Goal: Communication & Community: Ask a question

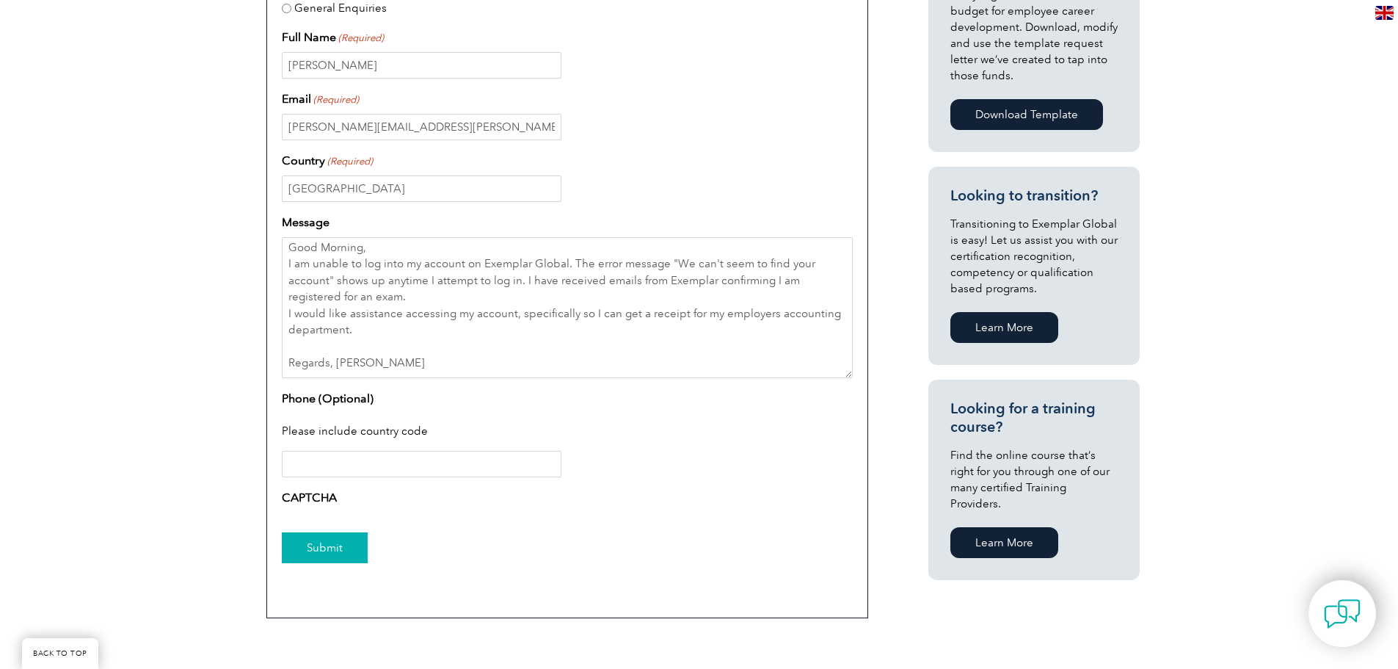
scroll to position [660, 0]
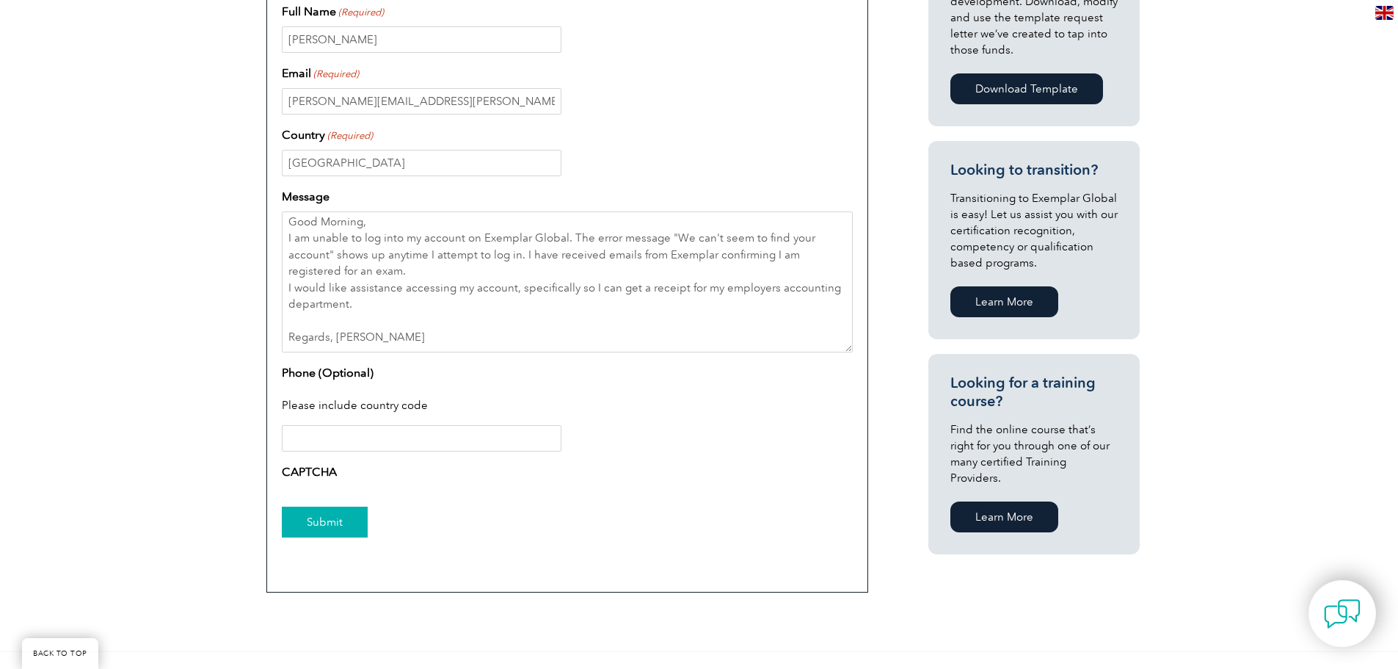
type textarea "Good Morning, I am unable to log into my account on Exemplar Global. The error …"
click at [328, 514] on input "Submit" at bounding box center [325, 521] width 86 height 31
click at [201, 508] on div "Have a question or feedback for us? We’d love to hear from you! Please complete…" at bounding box center [699, 160] width 1398 height 982
click at [288, 465] on label "CAPTCHA" at bounding box center [309, 472] width 55 height 18
click at [322, 514] on input "Submit" at bounding box center [325, 521] width 86 height 31
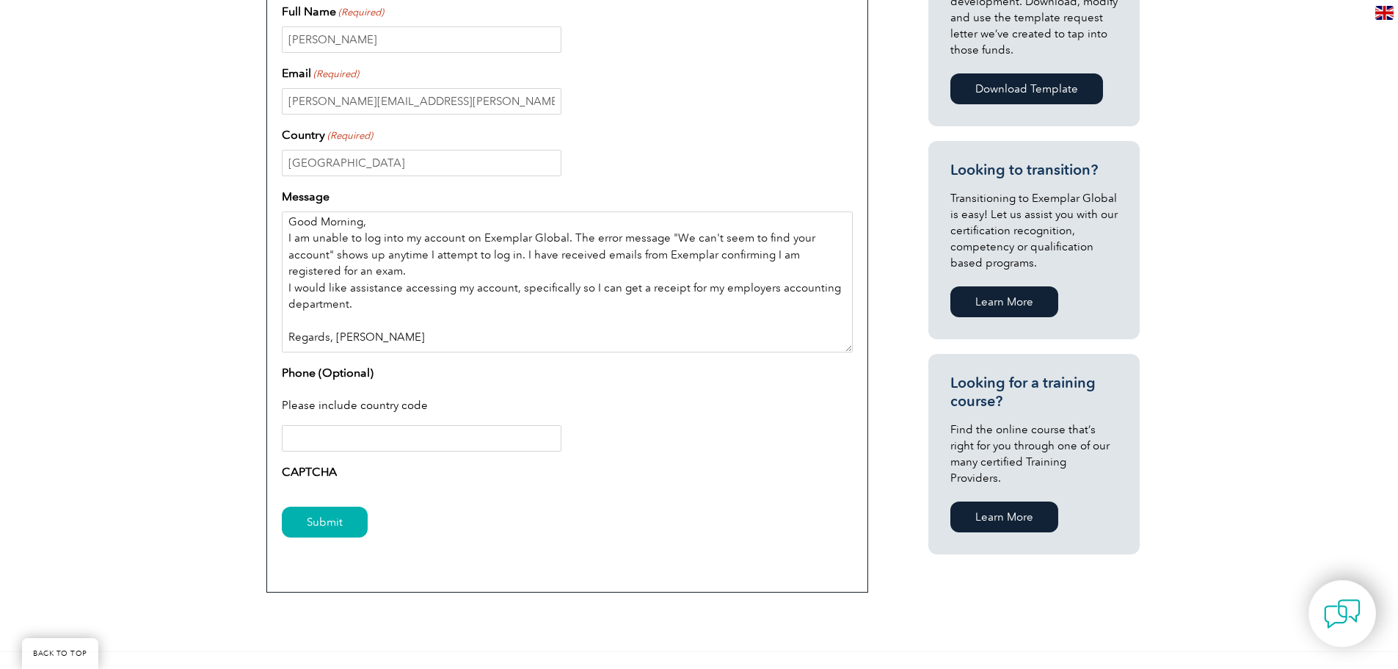
click at [495, 343] on textarea "Good Morning, I am unable to log into my account on Exemplar Global. The error …" at bounding box center [567, 281] width 571 height 141
click at [329, 526] on input "Submit" at bounding box center [325, 521] width 86 height 31
click at [316, 473] on label "CAPTCHA" at bounding box center [309, 472] width 55 height 18
click at [330, 437] on input "Phone (Optional)" at bounding box center [422, 438] width 280 height 26
type input "+1 307-421-6788"
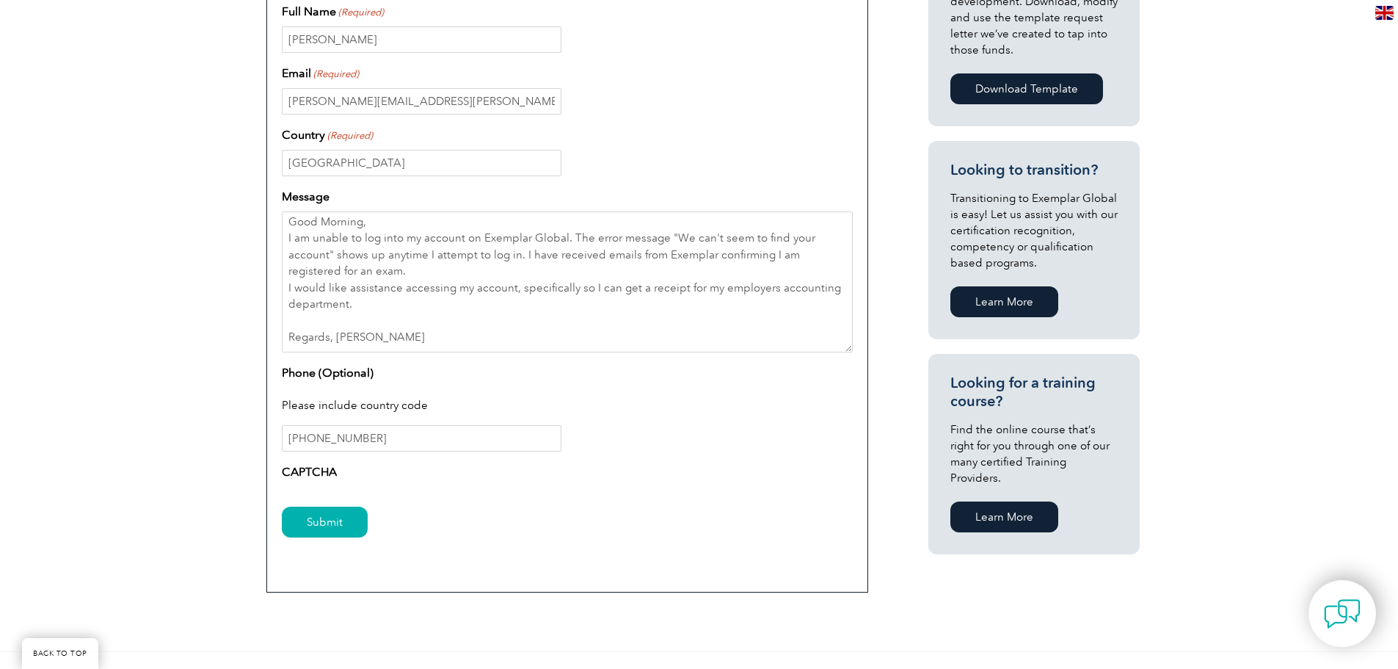
click at [172, 351] on div "Have a question or feedback for us? We’d love to hear from you! Please complete…" at bounding box center [699, 160] width 1398 height 982
click at [319, 470] on label "CAPTCHA" at bounding box center [309, 472] width 55 height 18
click at [351, 511] on input "Submit" at bounding box center [325, 521] width 86 height 31
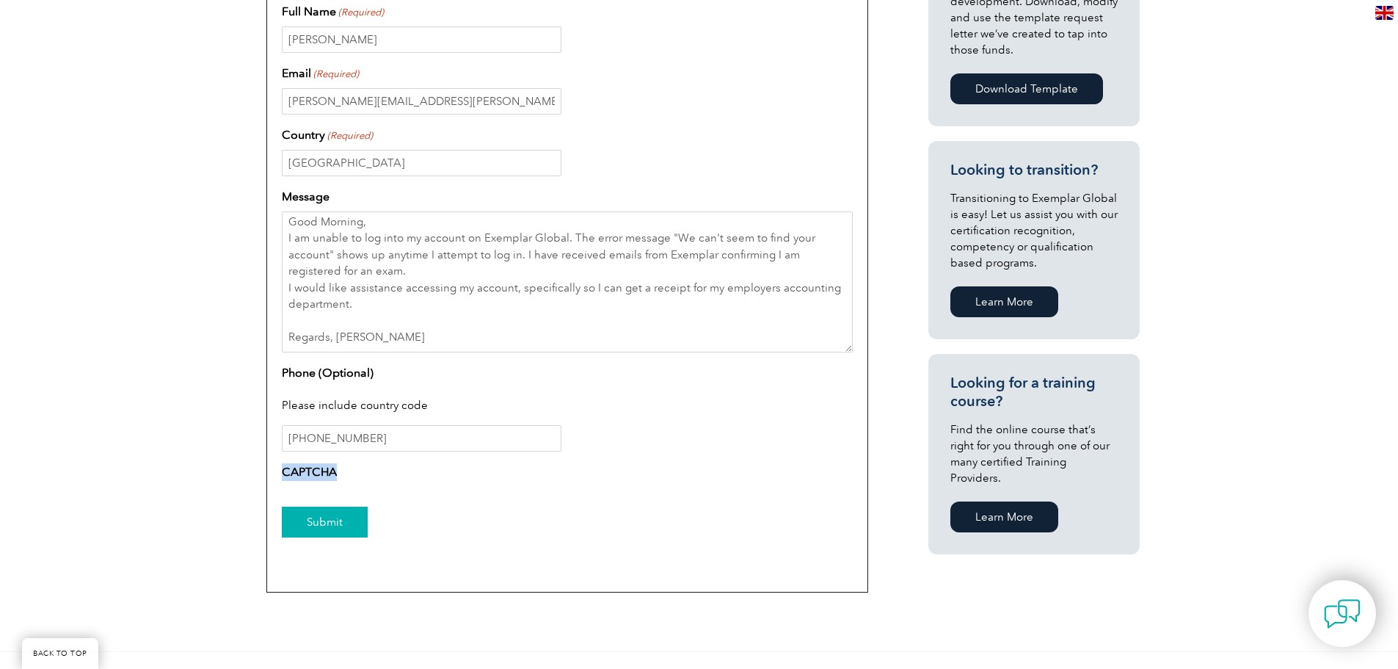
click at [351, 512] on input "Submit" at bounding box center [325, 521] width 86 height 31
drag, startPoint x: 347, startPoint y: 514, endPoint x: 277, endPoint y: 529, distance: 72.1
click at [277, 529] on div "Enquiry Type – Exemplar Global Certification Enquiries Access & Log In Enquirie…" at bounding box center [567, 216] width 602 height 751
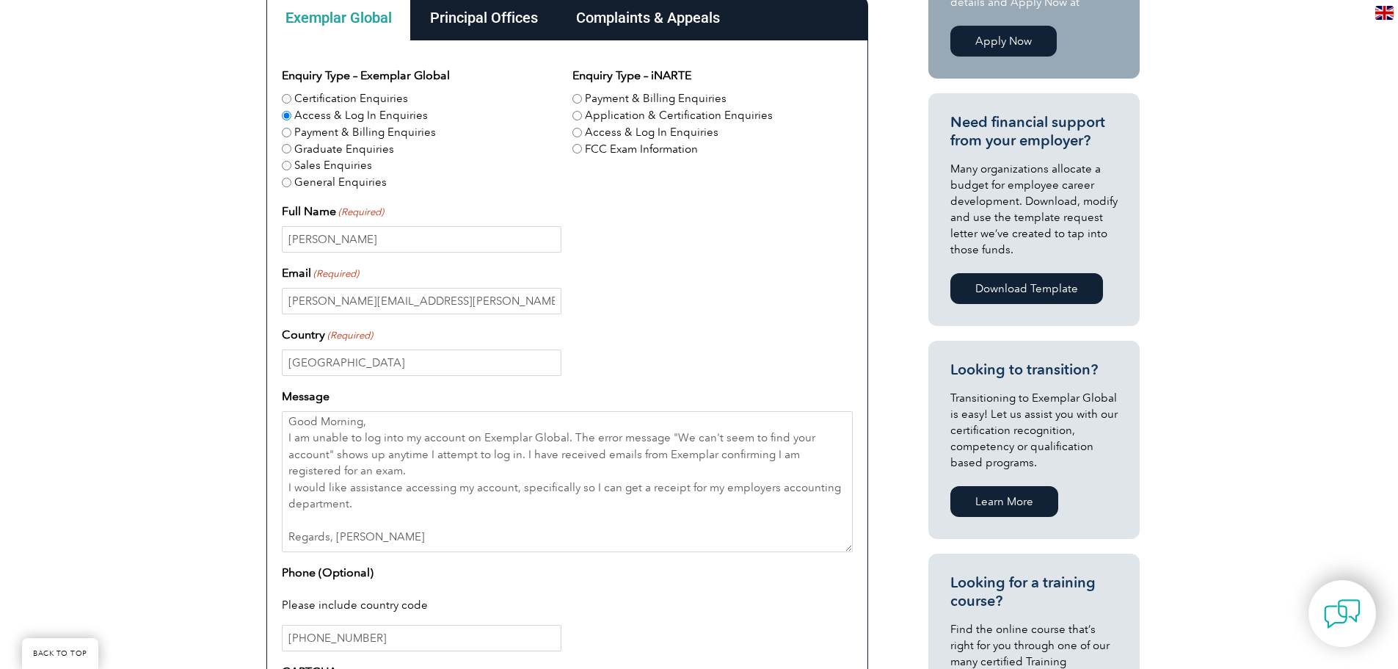
scroll to position [440, 0]
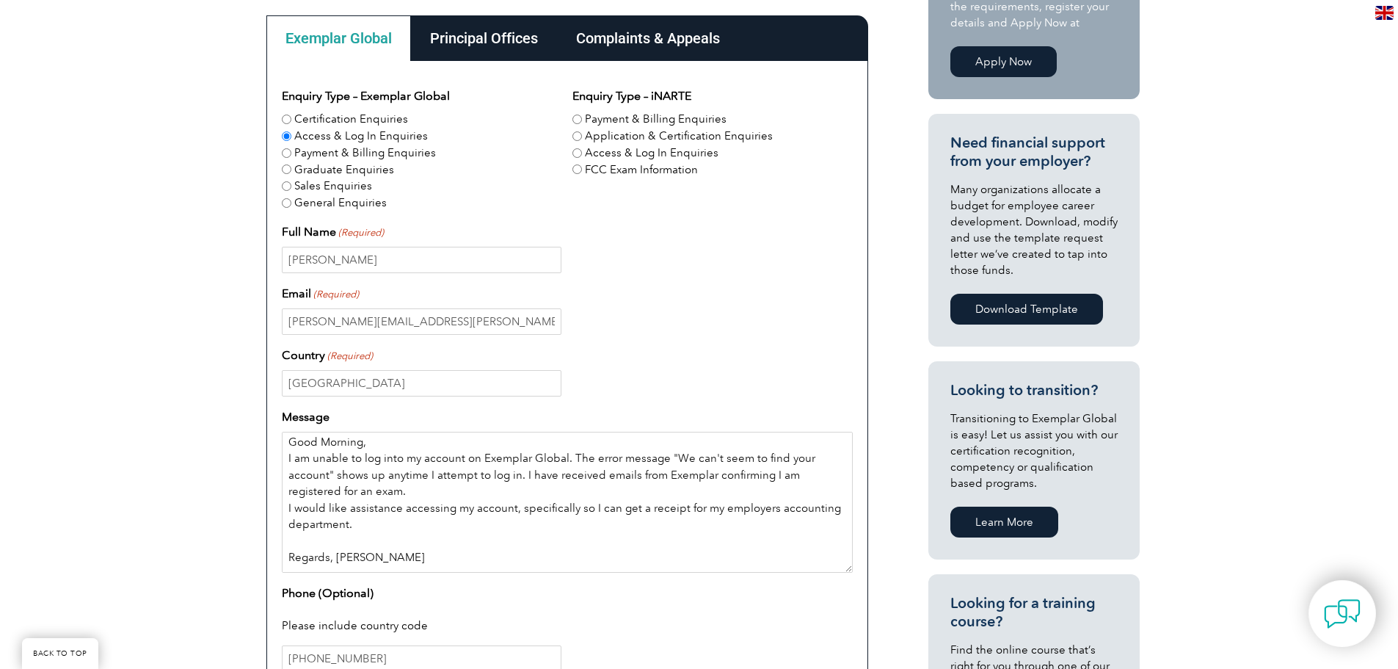
click at [336, 440] on textarea "Good Morning, I am unable to log into my account on Exemplar Global. The error …" at bounding box center [567, 502] width 571 height 141
click at [343, 438] on textarea "Good Morning, I am unable to log into my account on Exemplar Global. The error …" at bounding box center [567, 502] width 571 height 141
click at [371, 444] on textarea "Good Afternoon, I am unable to log into my account on Exemplar Global. The erro…" at bounding box center [567, 502] width 571 height 141
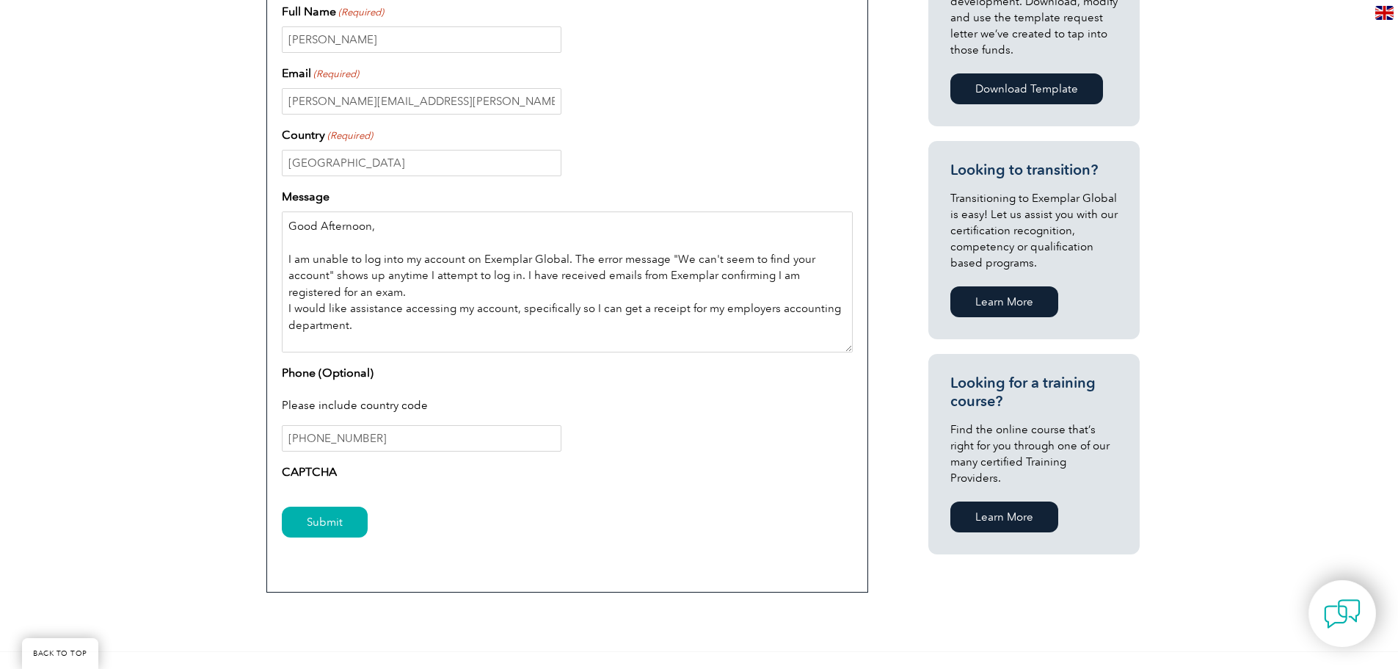
drag, startPoint x: 410, startPoint y: 345, endPoint x: 291, endPoint y: 214, distance: 176.7
click at [291, 214] on textarea "Good Afternoon, I am unable to log into my account on Exemplar Global. The erro…" at bounding box center [567, 281] width 571 height 141
type textarea "Good Afternoon, I am unable to log into my account on Exemplar Global. The erro…"
drag, startPoint x: 276, startPoint y: 244, endPoint x: 311, endPoint y: 109, distance: 140.3
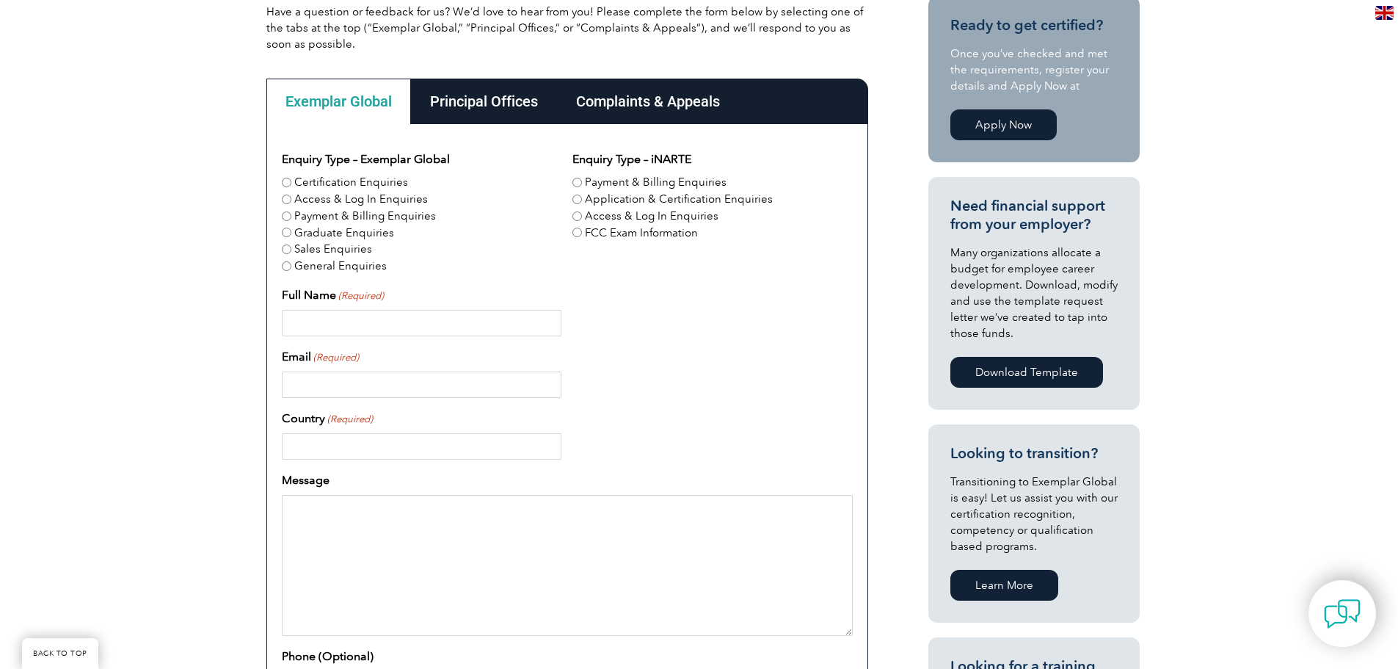
scroll to position [367, 0]
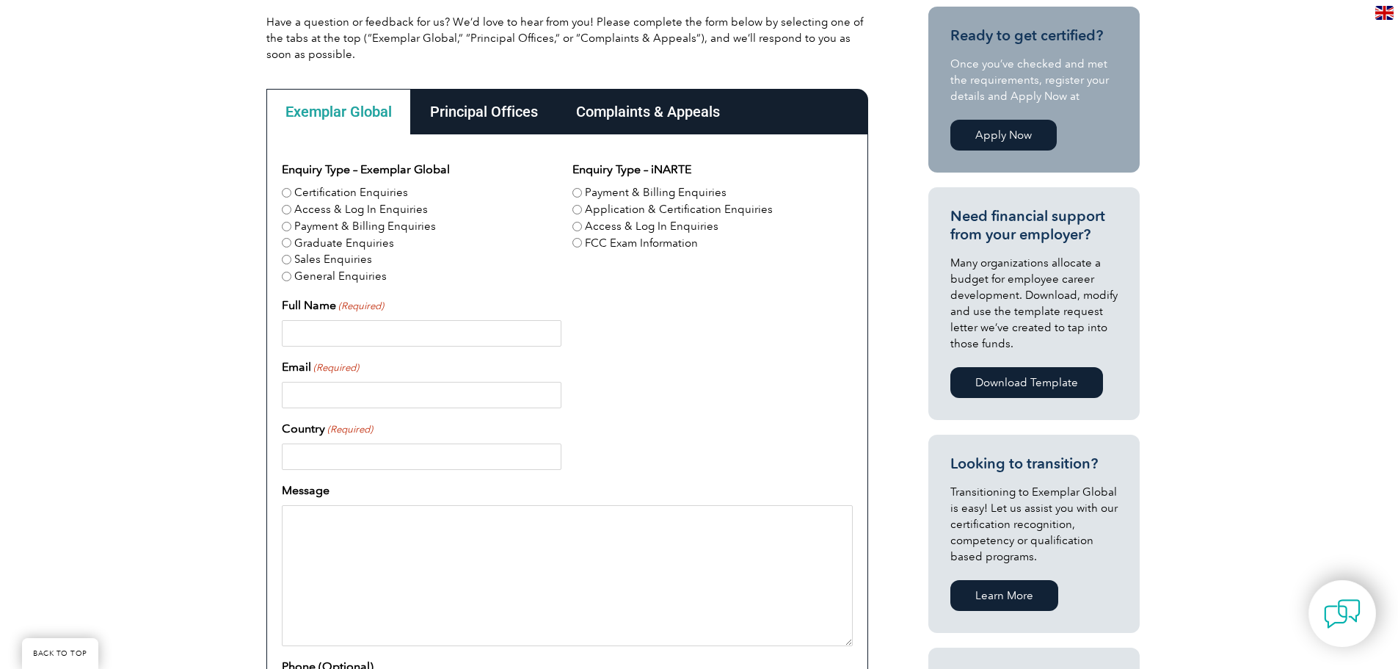
click at [317, 209] on label "Access & Log In Enquiries" at bounding box center [361, 209] width 134 height 17
click at [291, 209] on input "Access & Log In Enquiries" at bounding box center [287, 210] width 10 height 10
radio input "true"
click at [334, 335] on input "Full Name (Required)" at bounding box center [422, 333] width 280 height 26
type input "Albert Byrd"
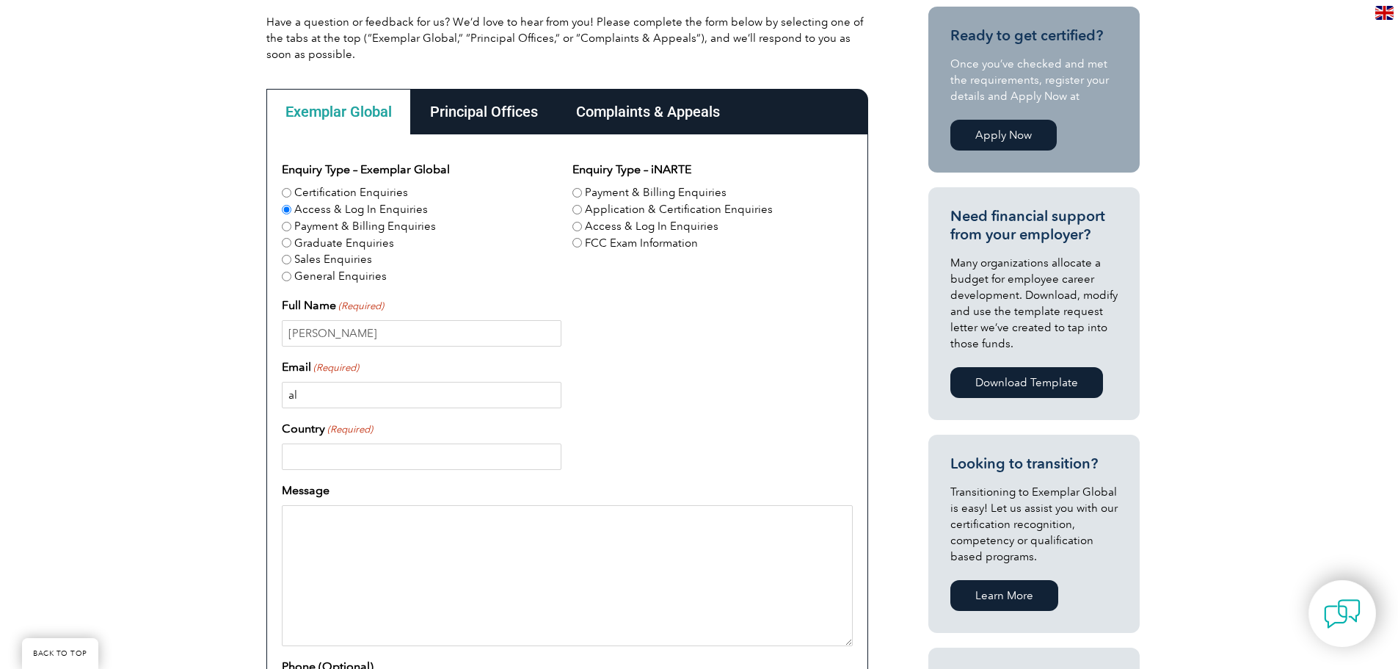
type input "a"
click at [296, 400] on input "Email (Required)" at bounding box center [422, 395] width 280 height 26
type input "abyrd@furuno.com"
click at [426, 451] on input "Country (Required)" at bounding box center [422, 456] width 280 height 26
type input "USA"
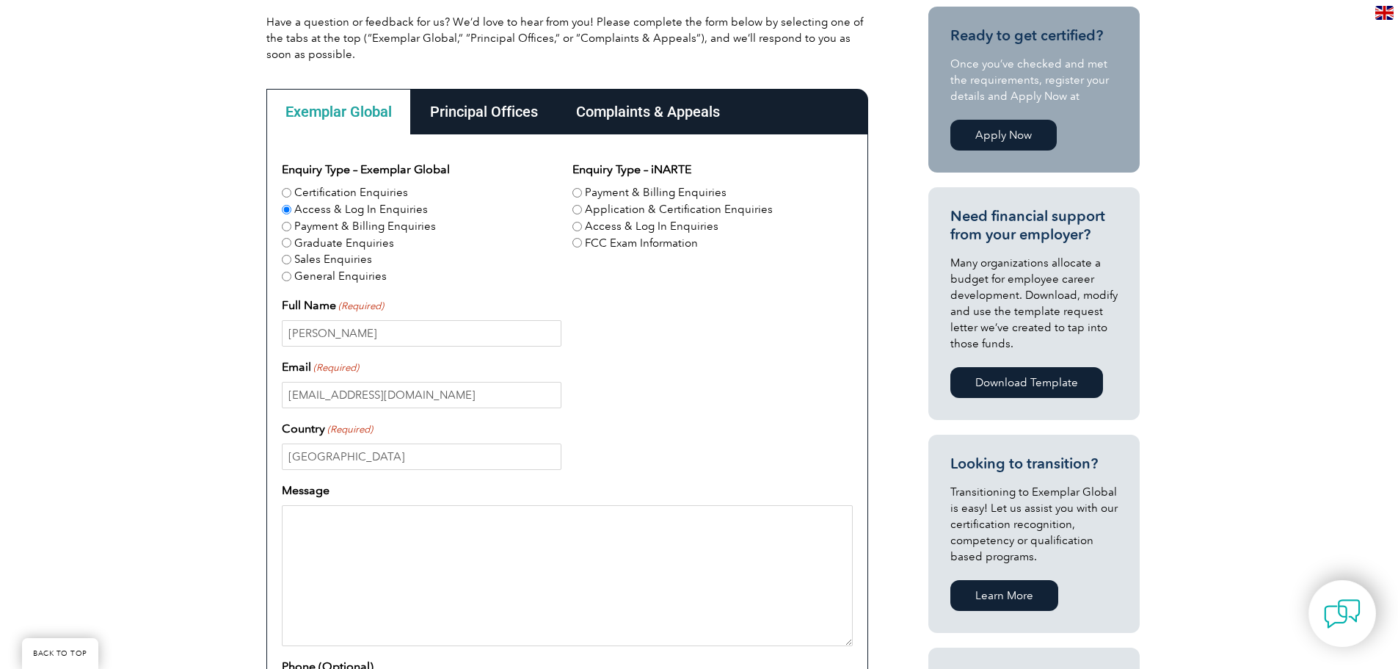
paste textarea "Good Afternoon, I am unable to log into my account on Exemplar Global. The erro…"
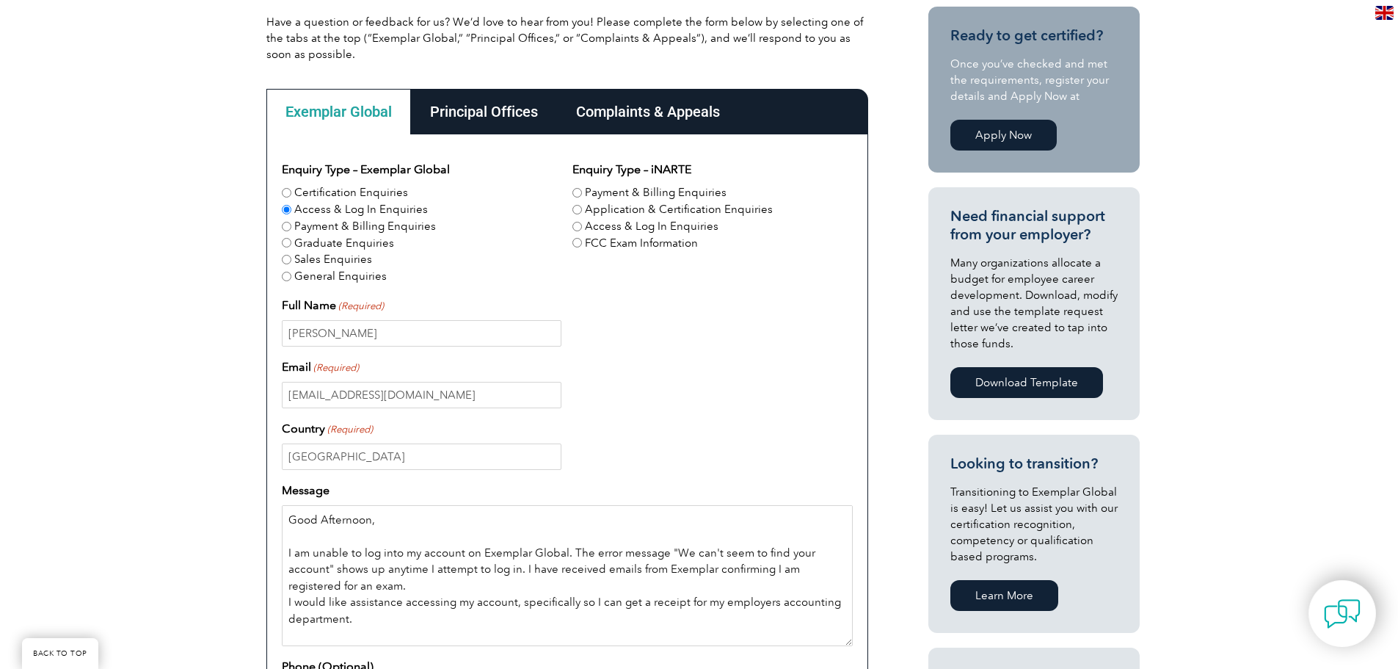
scroll to position [14, 0]
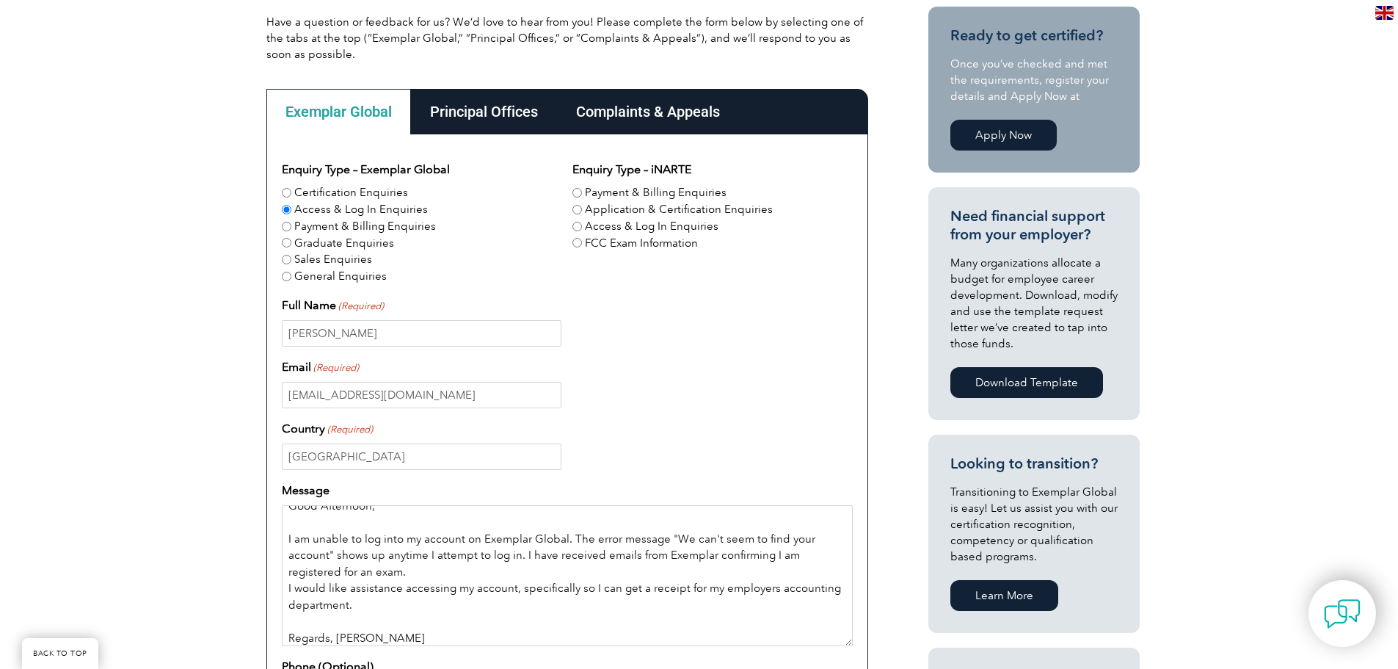
click at [545, 570] on textarea "Good Afternoon, I am unable to log into my account on Exemplar Global. The erro…" at bounding box center [567, 575] width 571 height 141
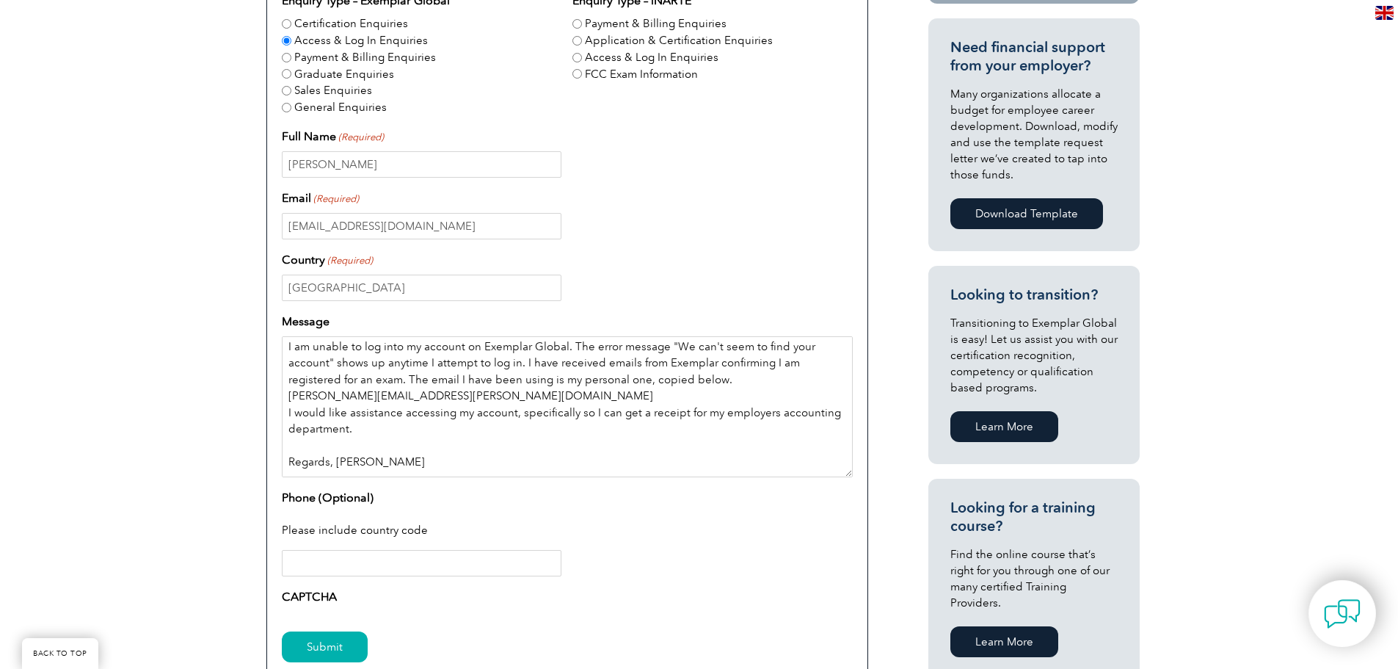
scroll to position [587, 0]
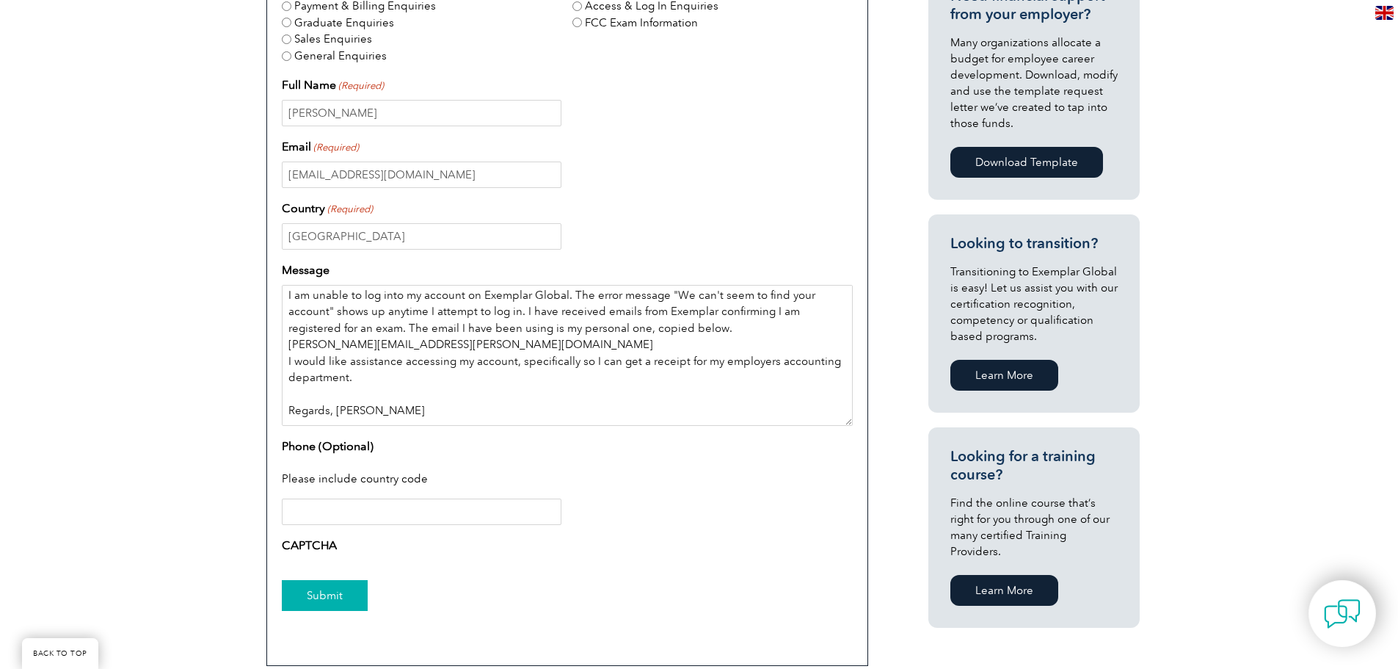
type textarea "Good Afternoon, I am unable to log into my account on Exemplar Global. The erro…"
click at [335, 589] on input "Submit" at bounding box center [325, 595] width 86 height 31
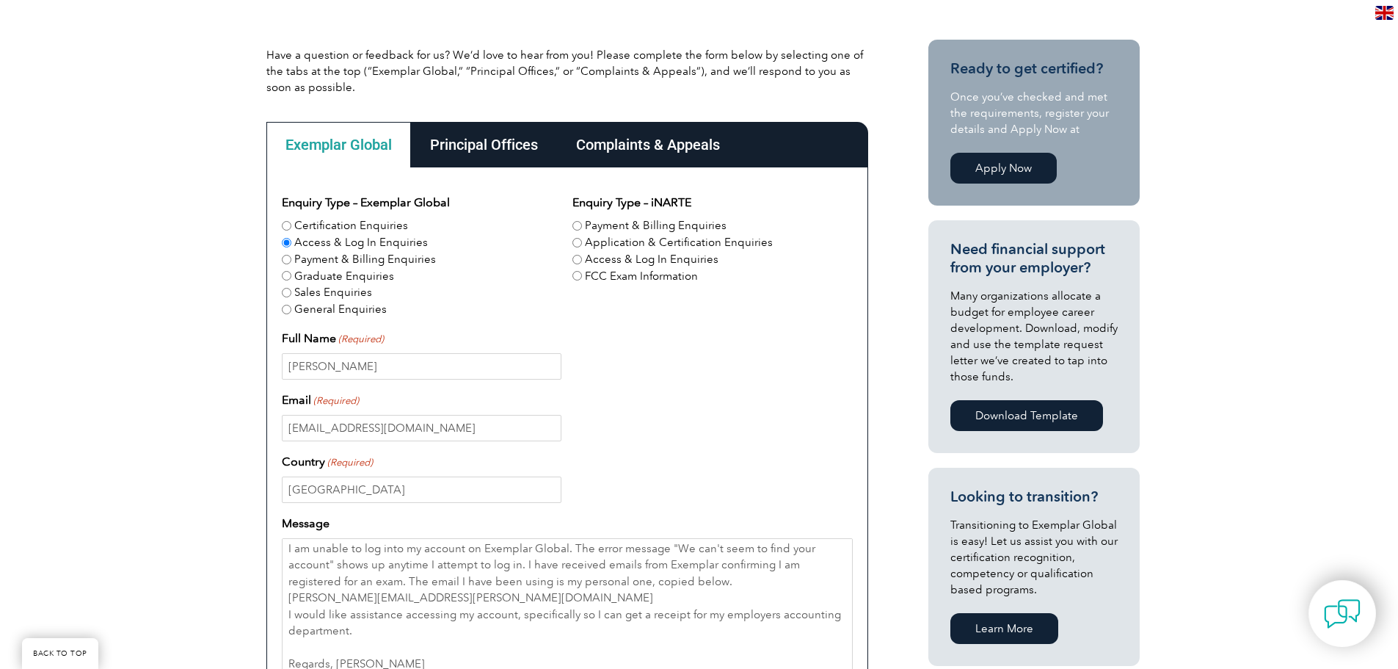
scroll to position [367, 0]
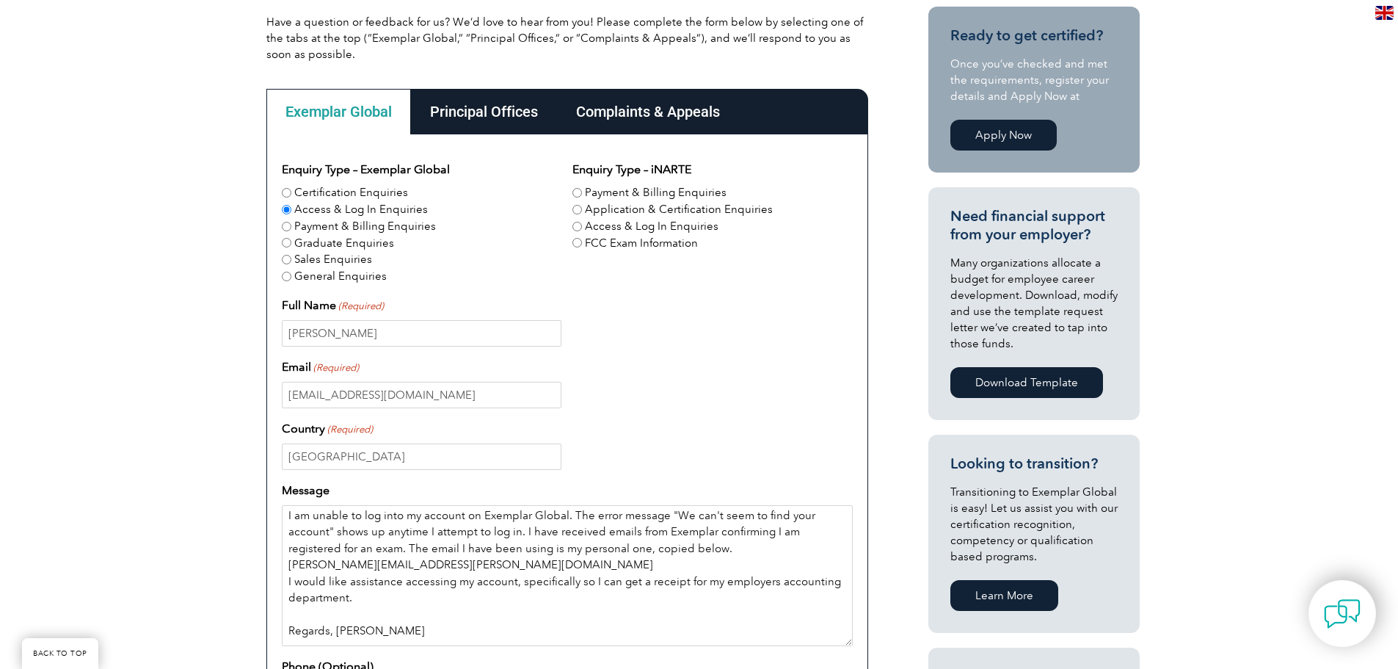
click at [476, 619] on textarea "Good Afternoon, I am unable to log into my account on Exemplar Global. The erro…" at bounding box center [567, 575] width 571 height 141
click at [477, 629] on textarea "Good Afternoon, I am unable to log into my account on Exemplar Global. The erro…" at bounding box center [567, 575] width 571 height 141
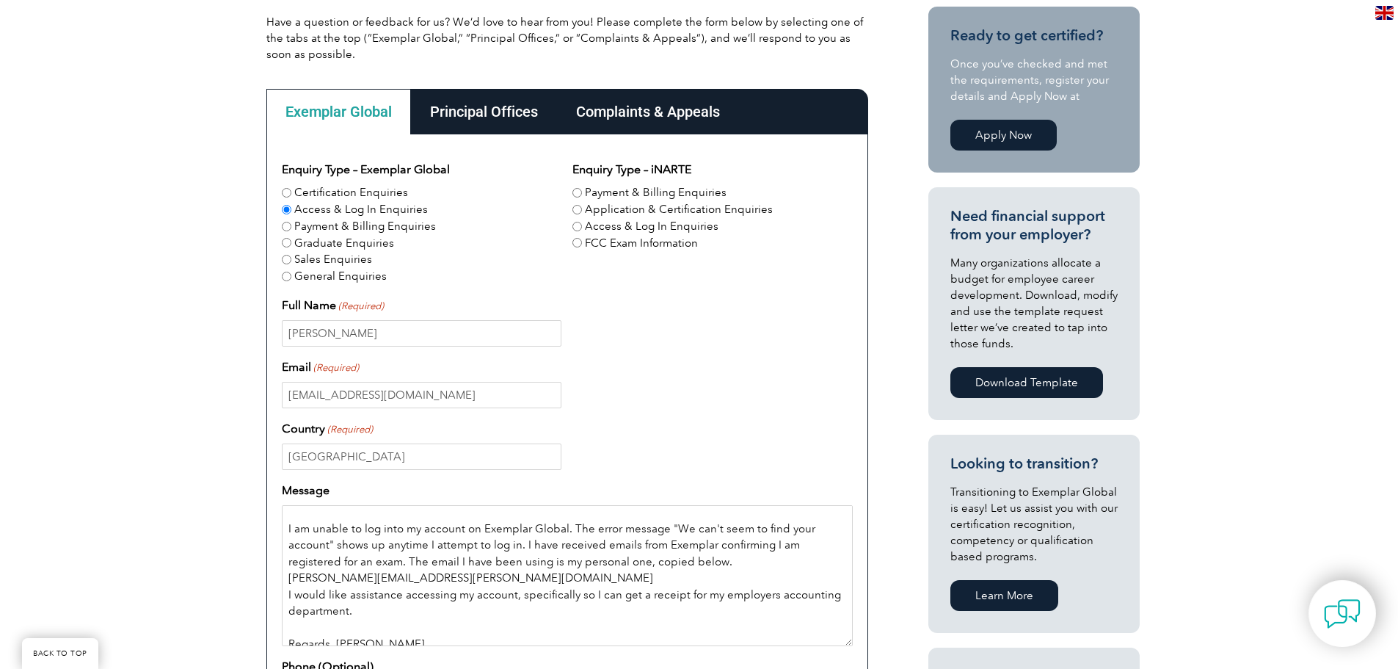
scroll to position [7, 0]
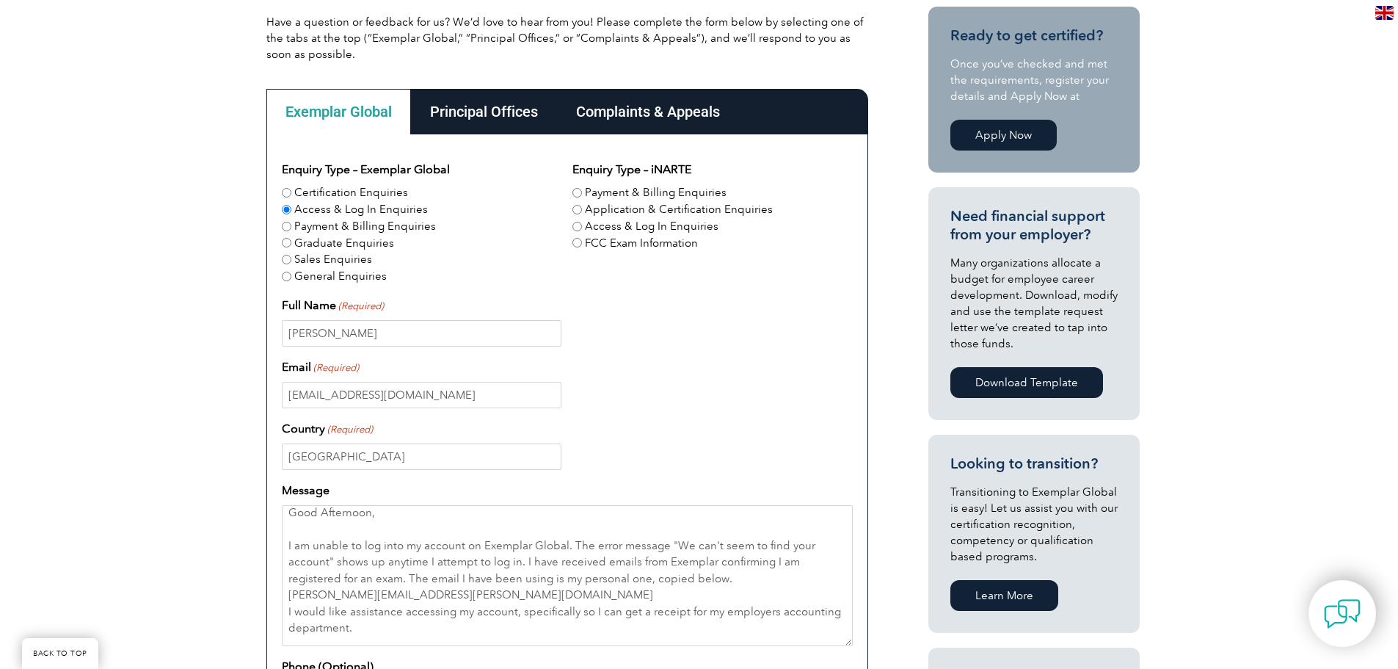
click at [691, 348] on div "Enquiry Type – Exemplar Global Certification Enquiries Access & Log In Enquirie…" at bounding box center [567, 470] width 571 height 619
click at [542, 121] on div "Principal Offices" at bounding box center [484, 112] width 146 height 46
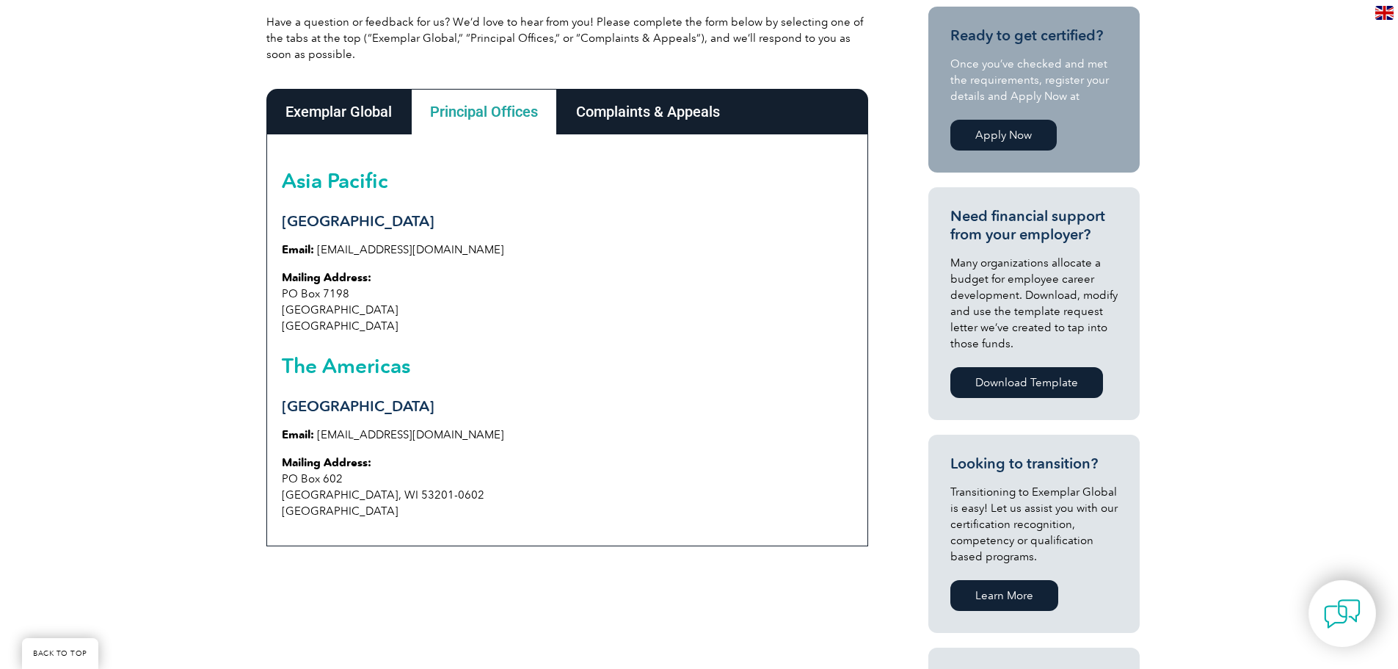
click at [658, 111] on div "Complaints & Appeals" at bounding box center [648, 112] width 182 height 46
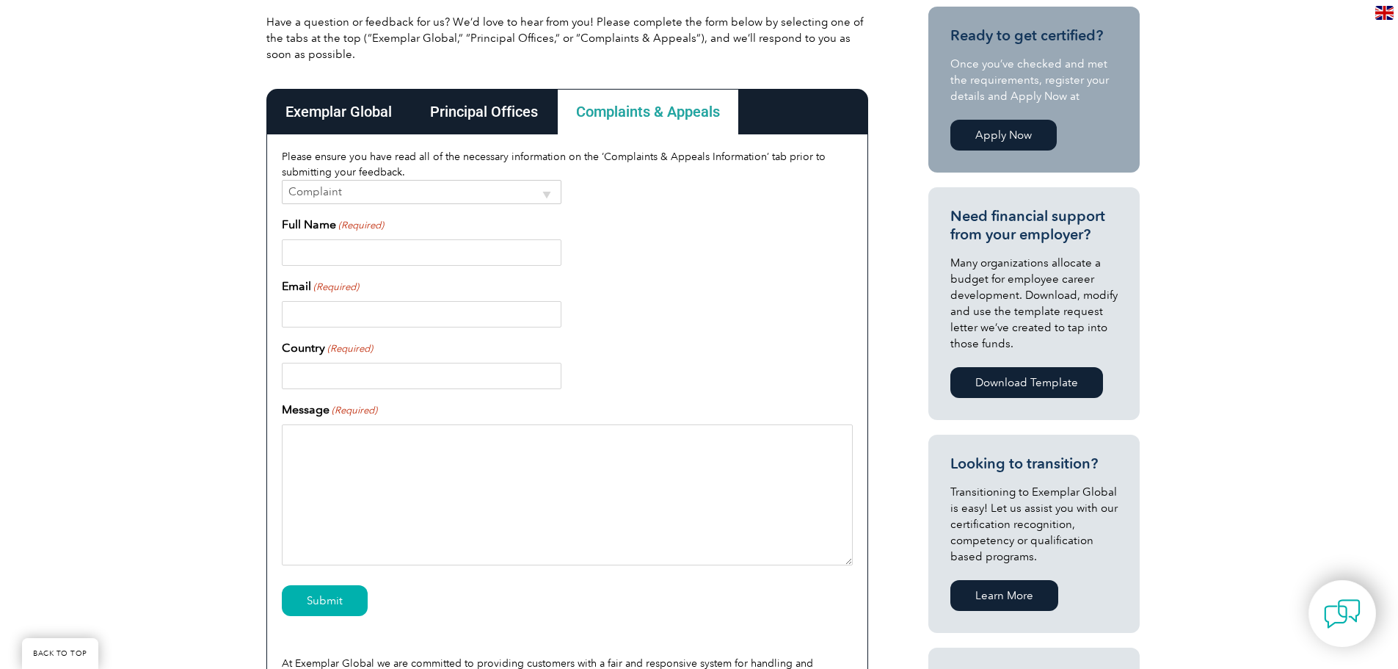
click at [343, 99] on div "Exemplar Global" at bounding box center [338, 112] width 145 height 46
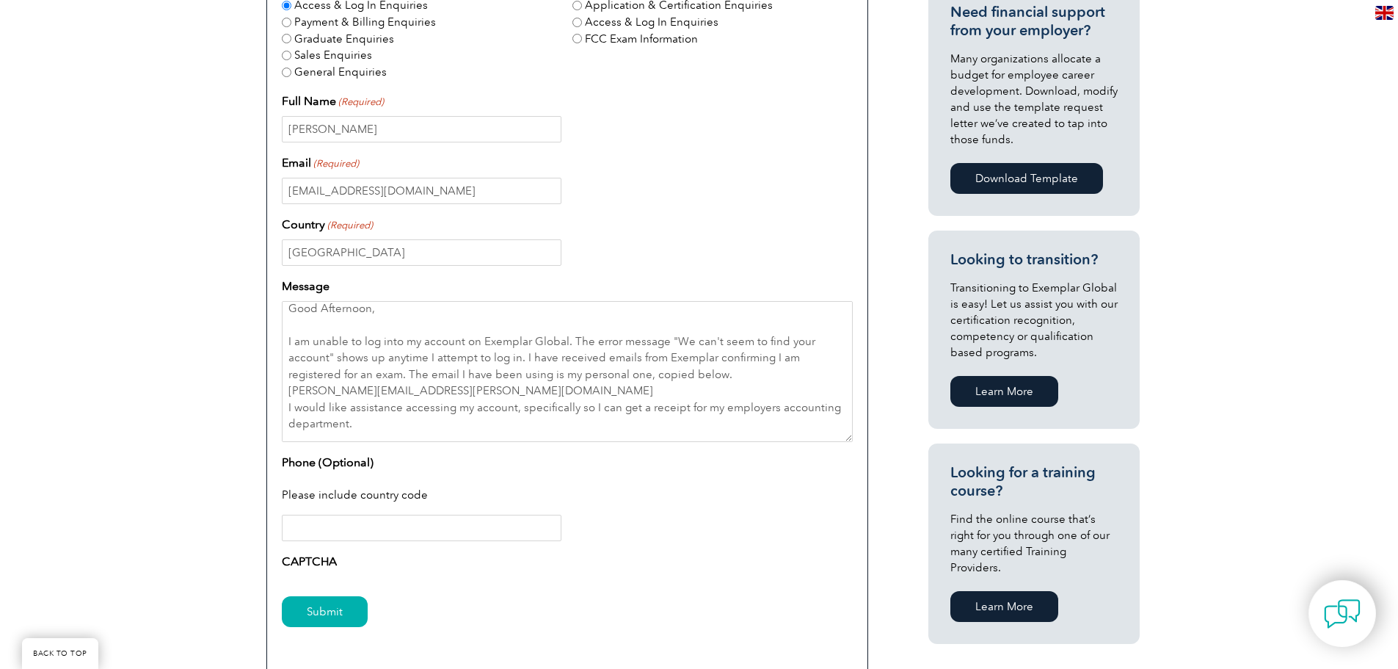
scroll to position [587, 0]
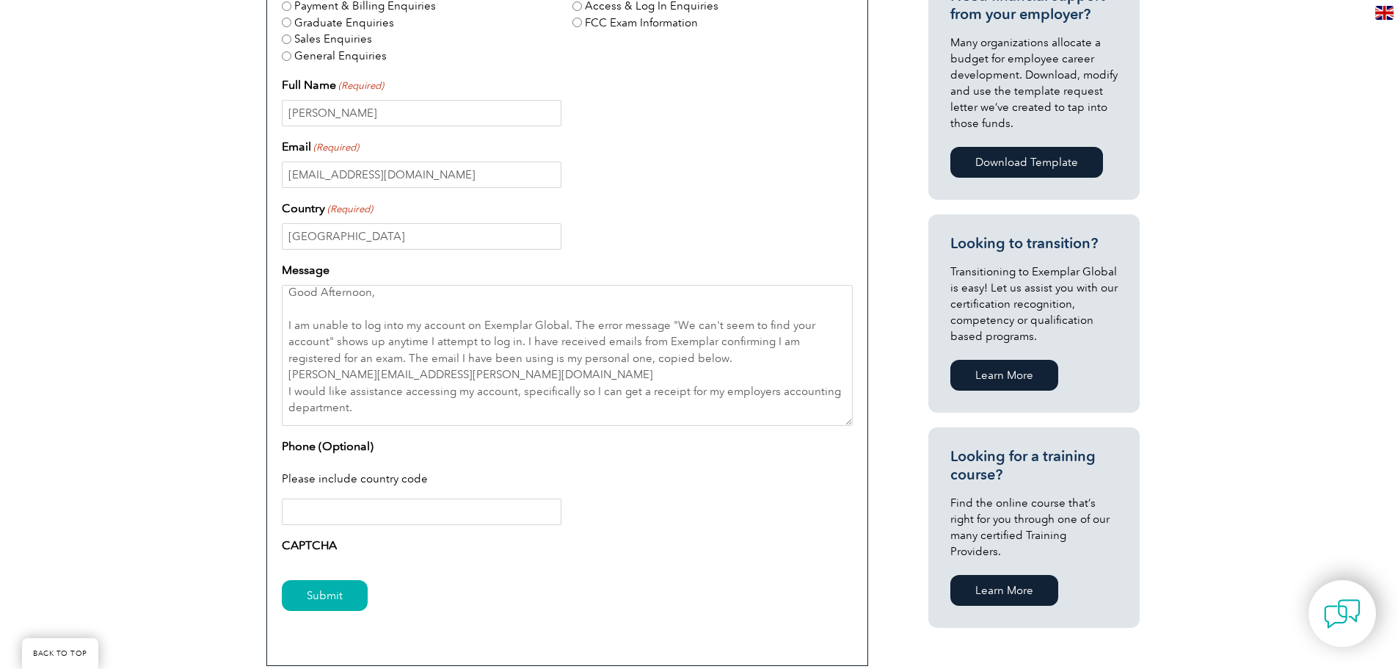
drag, startPoint x: 309, startPoint y: 448, endPoint x: 318, endPoint y: 492, distance: 44.9
click at [310, 449] on label "Phone (Optional)" at bounding box center [328, 446] width 92 height 18
click at [310, 498] on input "Phone (Optional)" at bounding box center [422, 511] width 280 height 26
drag, startPoint x: 307, startPoint y: 539, endPoint x: 309, endPoint y: 547, distance: 8.4
click at [308, 541] on label "CAPTCHA" at bounding box center [309, 545] width 55 height 18
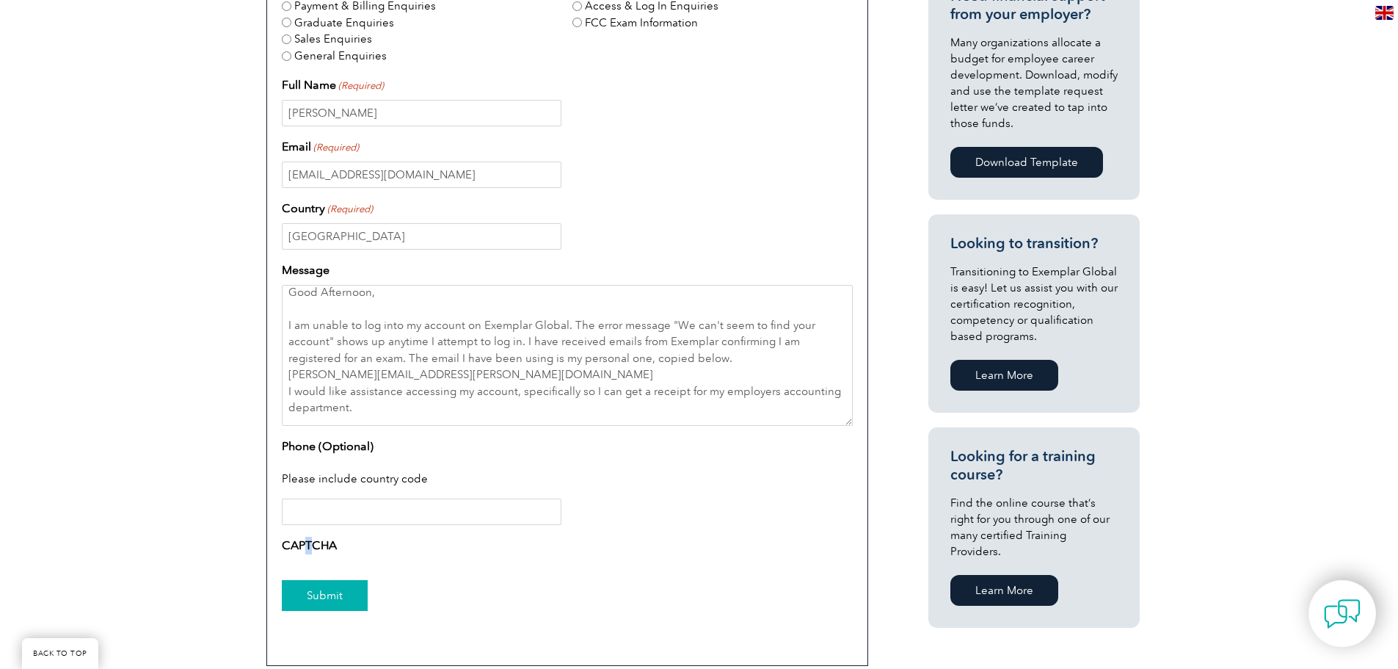
click at [321, 605] on input "Submit" at bounding box center [325, 595] width 86 height 31
click at [222, 513] on div "Have a question or feedback for us? We’d love to hear from you! Please complete…" at bounding box center [699, 233] width 1398 height 982
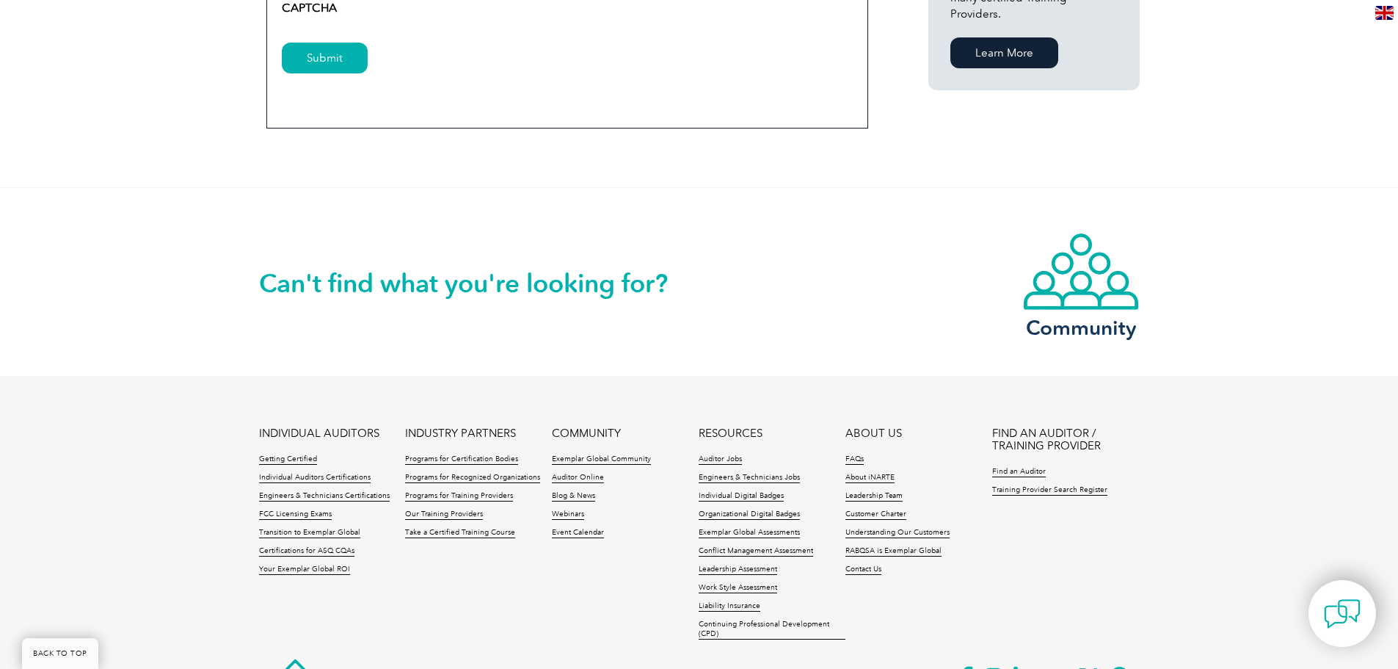
scroll to position [1101, 0]
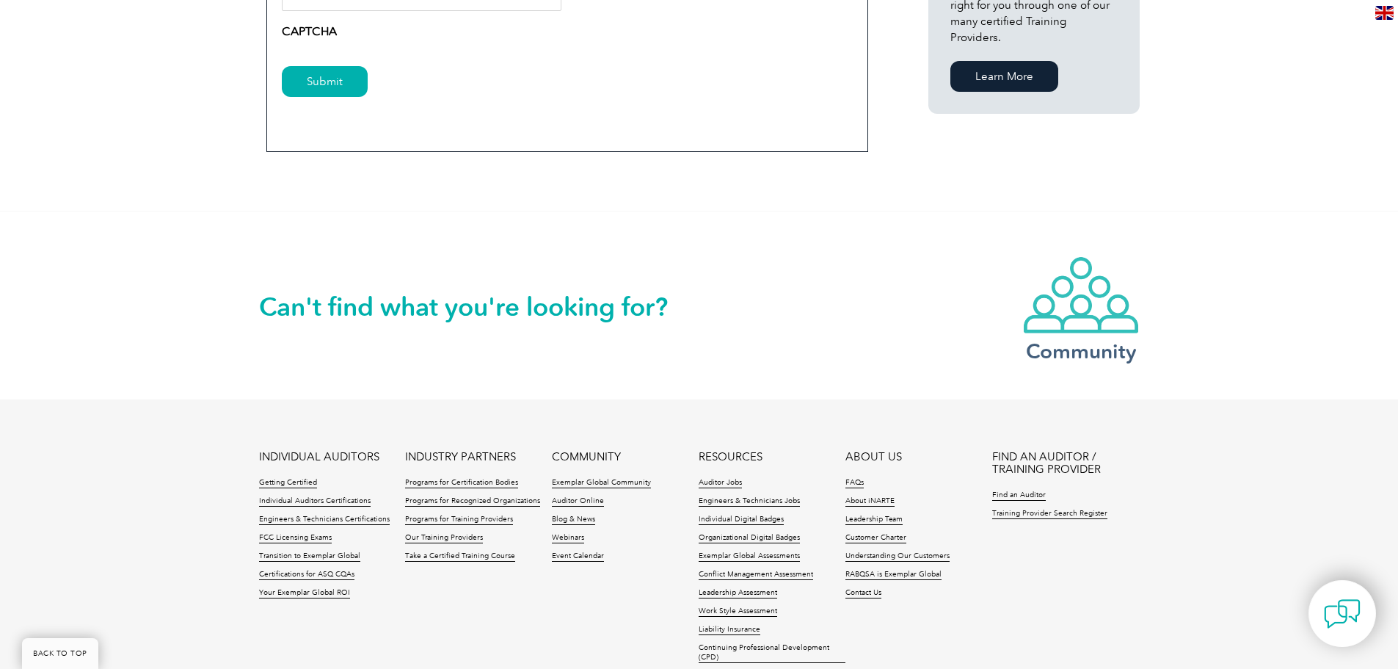
click at [1087, 310] on img at bounding box center [1080, 294] width 117 height 79
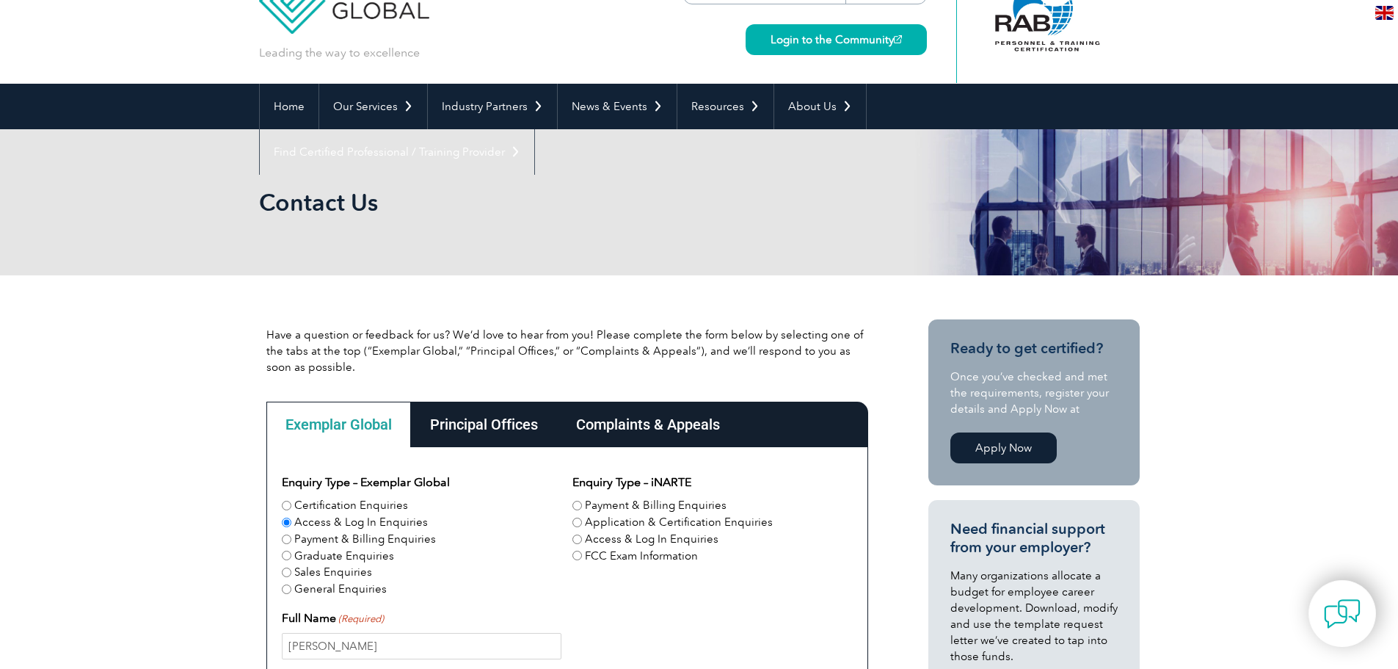
scroll to position [0, 0]
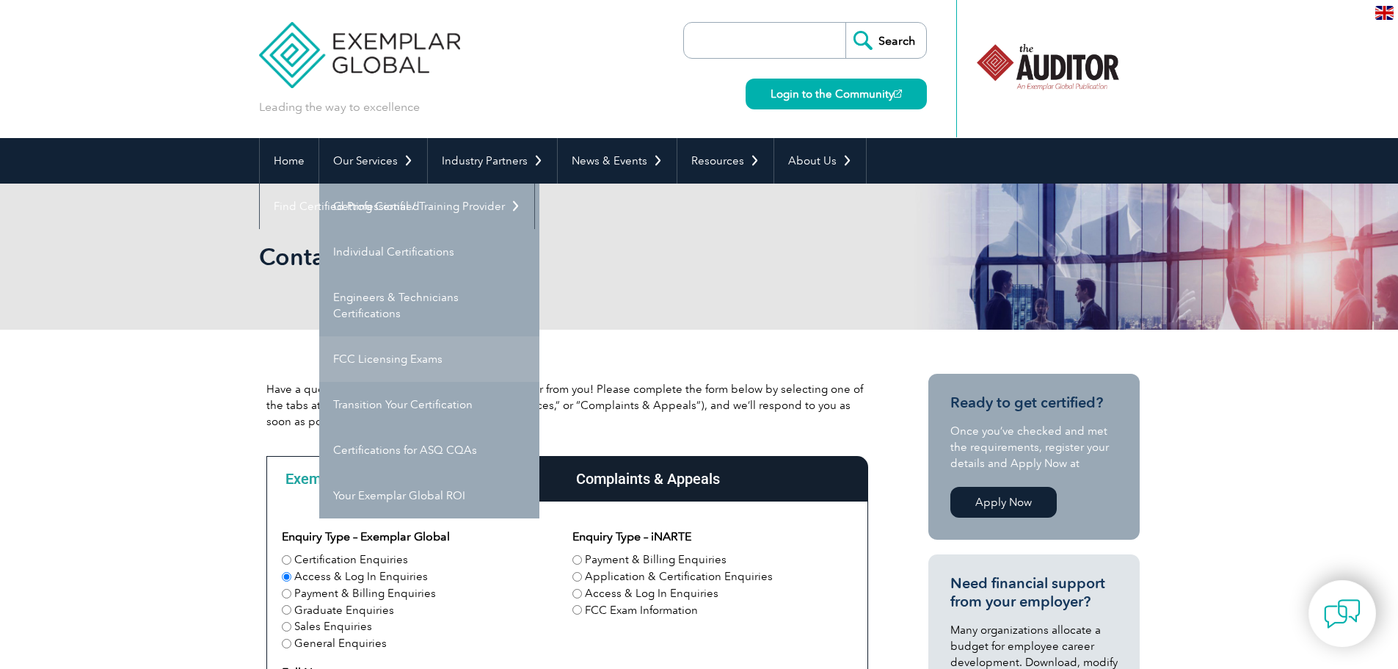
click at [408, 343] on link "FCC Licensing Exams" at bounding box center [429, 359] width 220 height 46
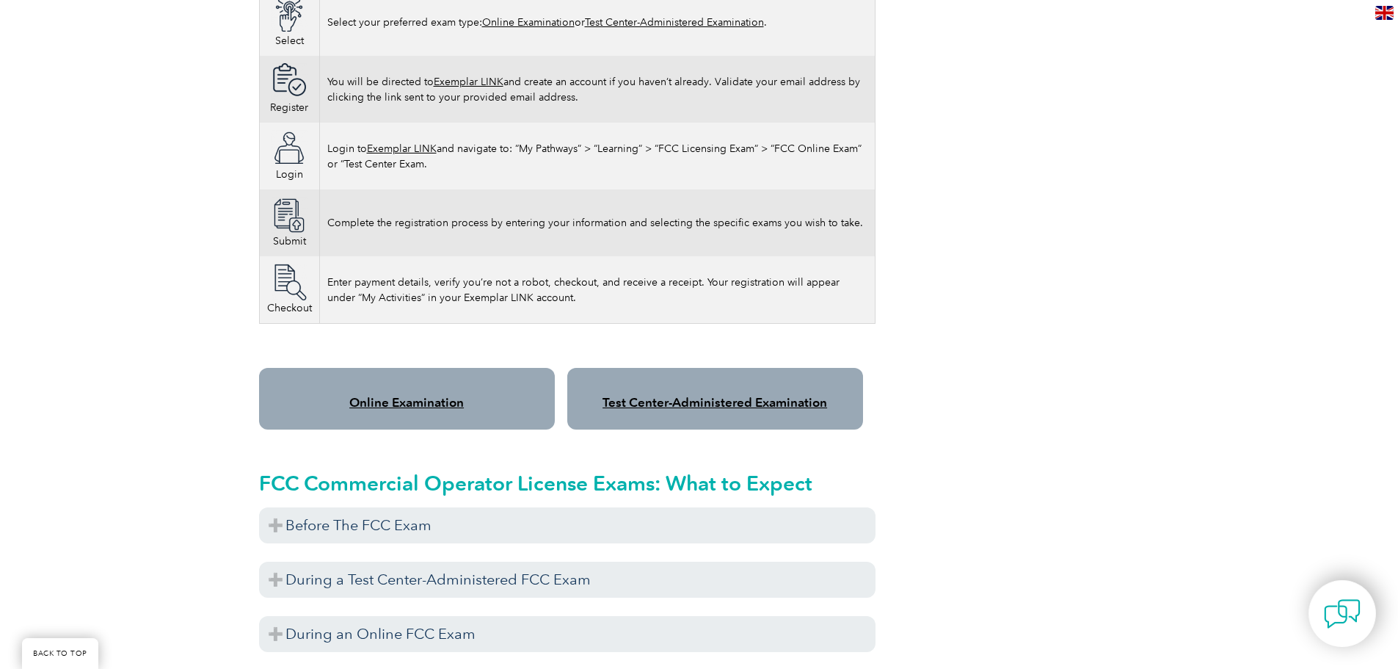
scroll to position [954, 0]
click at [434, 394] on link "Online Examination" at bounding box center [406, 401] width 114 height 15
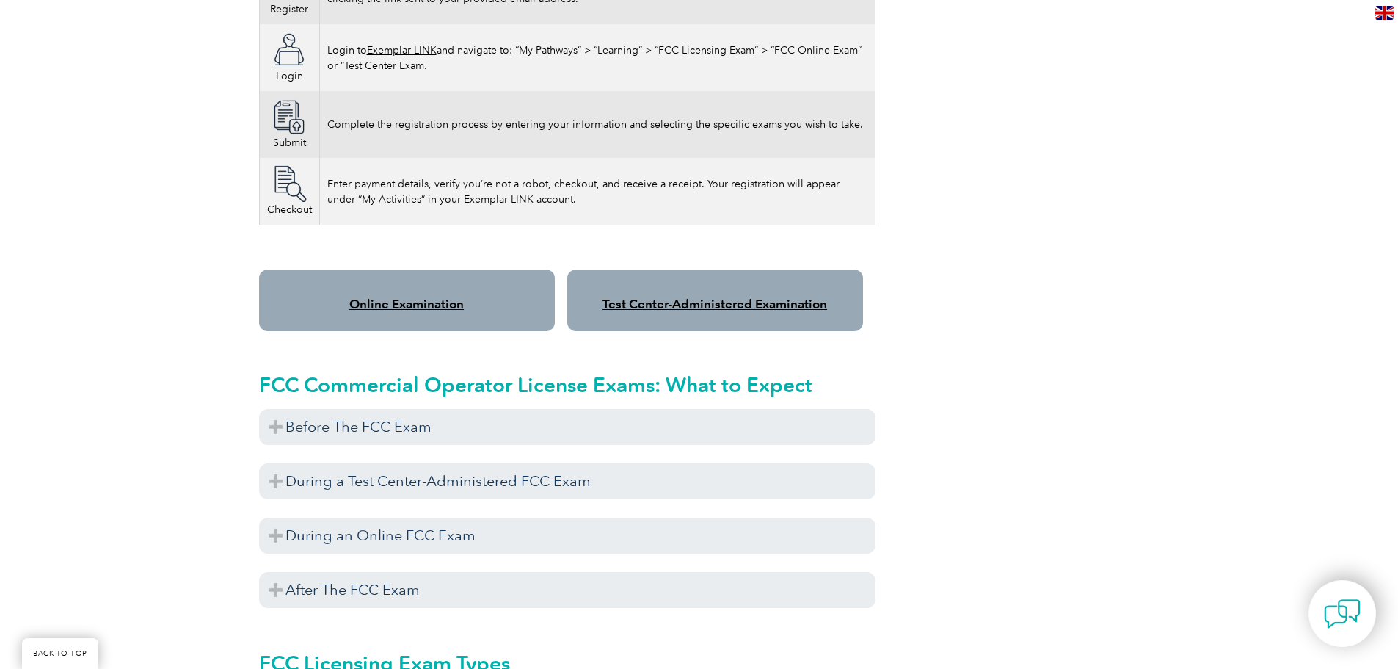
scroll to position [1027, 0]
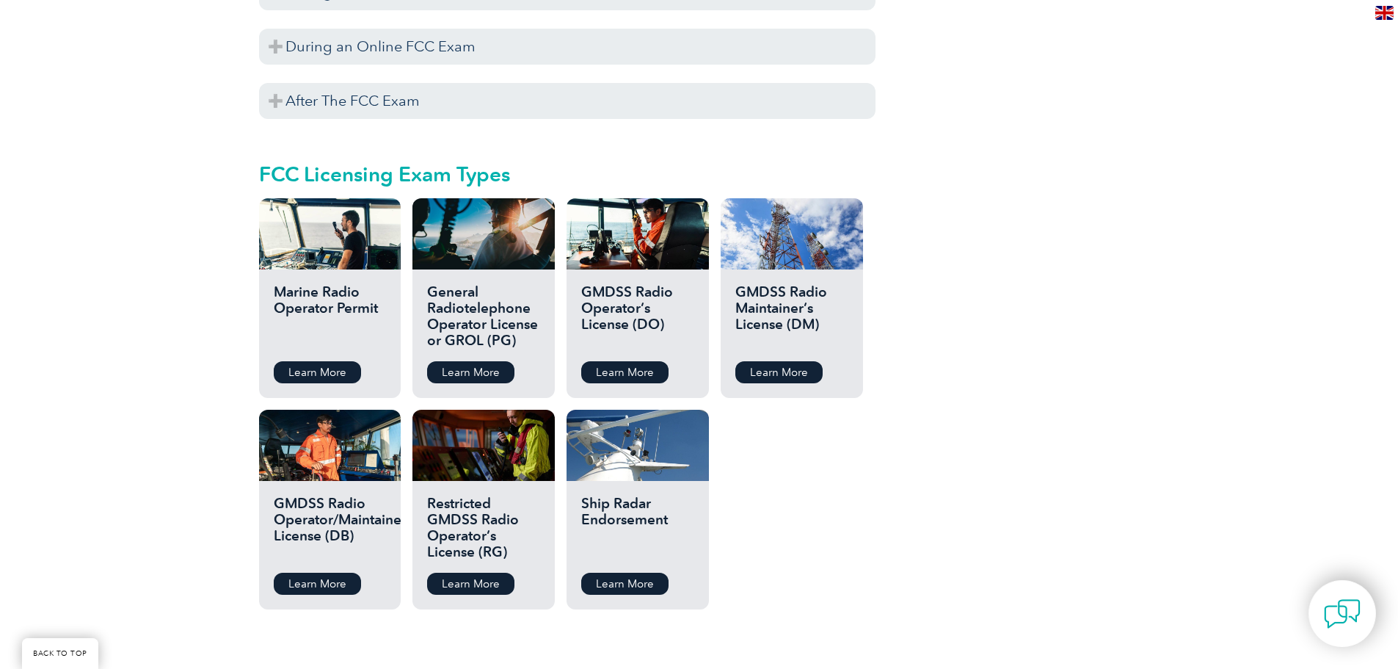
scroll to position [1468, 0]
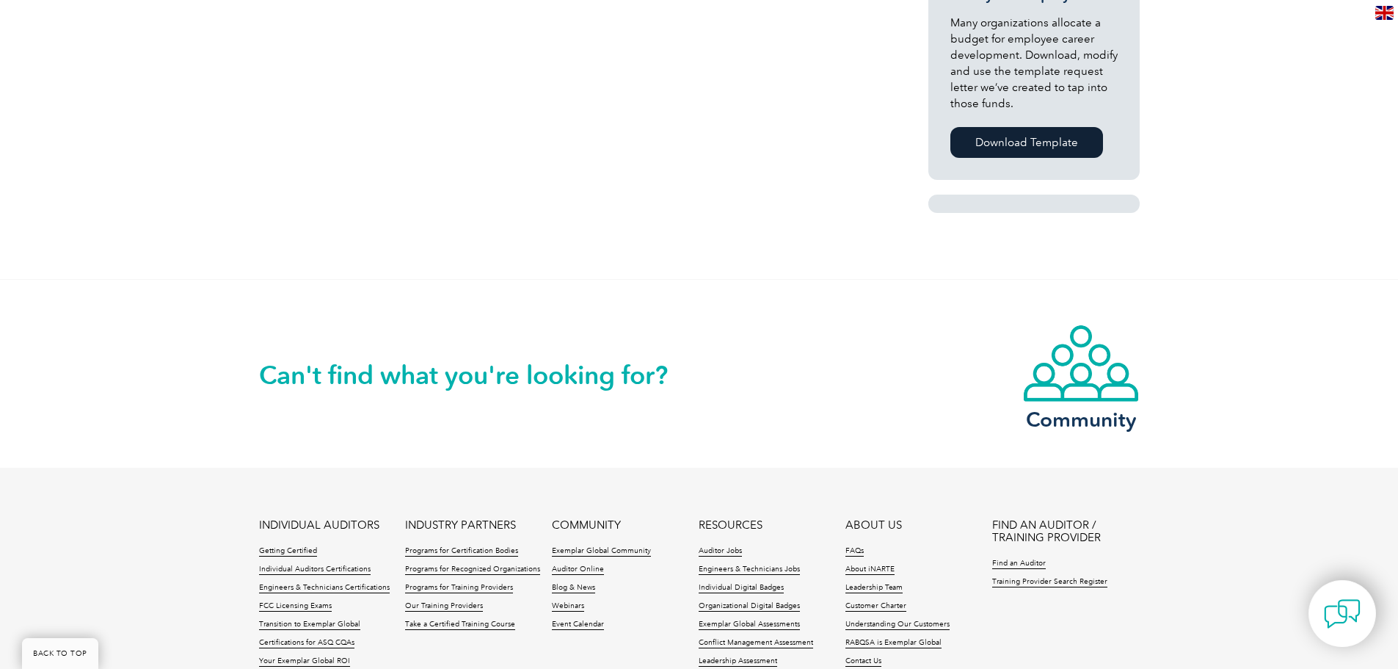
scroll to position [986, 0]
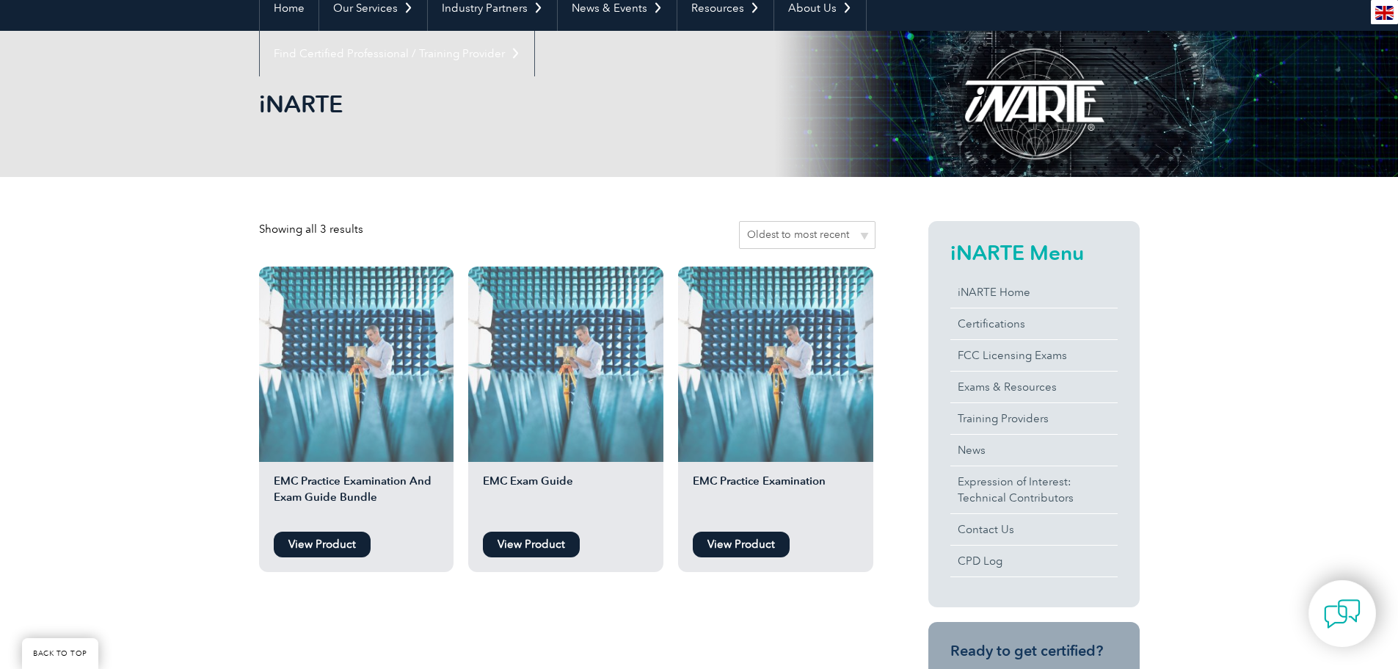
scroll to position [147, 0]
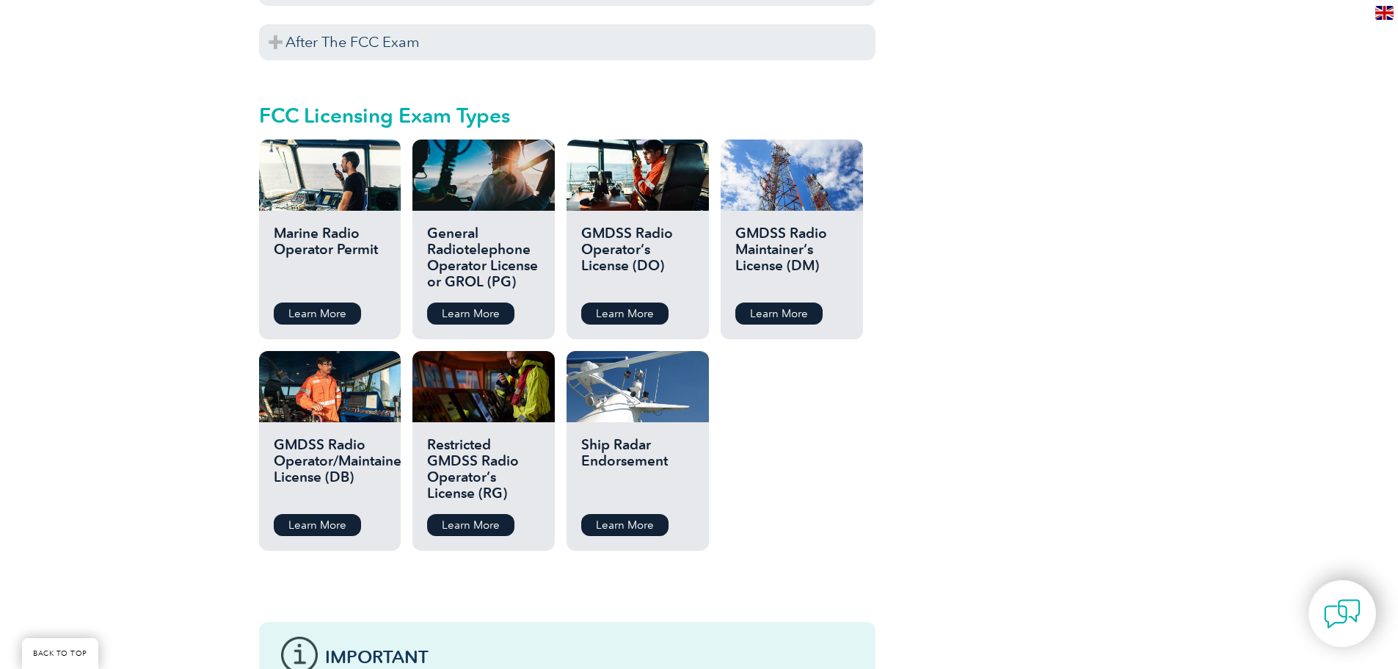
scroll to position [1394, 0]
